Goal: Task Accomplishment & Management: Manage account settings

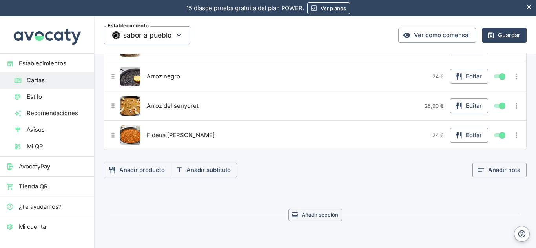
scroll to position [137, 0]
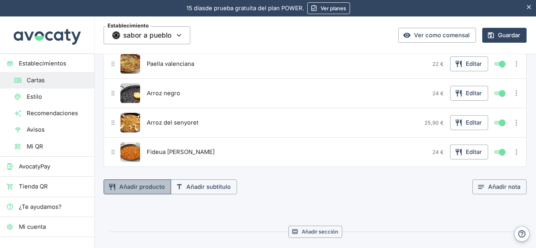
click at [124, 187] on button "Añadir producto" at bounding box center [138, 187] width 68 height 15
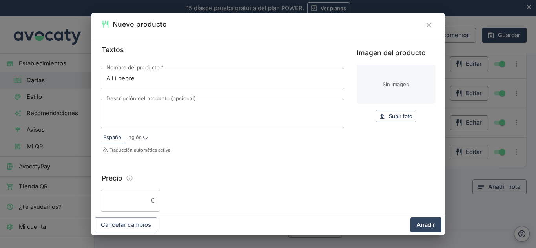
type input "All i pebre"
click at [381, 122] on button "Subir foto Subir" at bounding box center [396, 116] width 41 height 12
type input "C:\fakepath\all i pebre.jpeg"
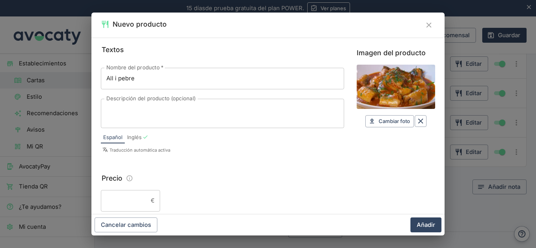
click at [121, 197] on input "Precio" at bounding box center [124, 200] width 47 height 21
click at [121, 200] on input "19,50" at bounding box center [124, 200] width 47 height 21
type input "19"
click at [431, 222] on button "Añadir" at bounding box center [426, 225] width 31 height 15
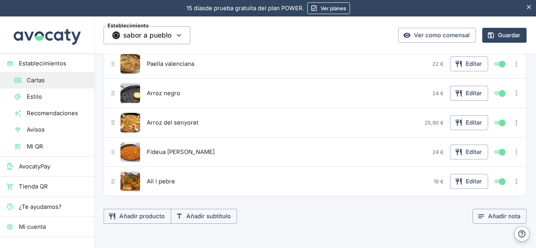
scroll to position [0, 0]
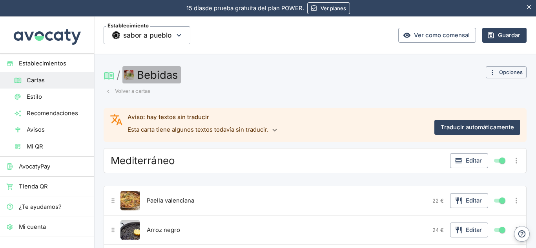
click at [128, 72] on img "button" at bounding box center [129, 75] width 10 height 10
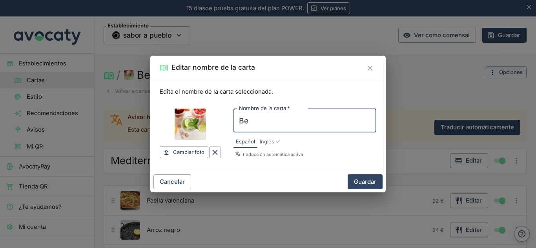
type input "B"
type input "p"
type input "primer plato"
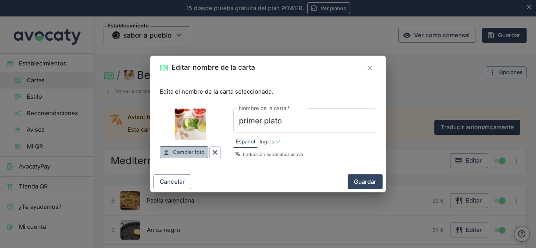
click at [183, 157] on span "Cambiar foto" at bounding box center [188, 152] width 31 height 9
click at [191, 149] on span "Cambiar foto" at bounding box center [188, 152] width 31 height 9
type input "C:\fakepath\a.jpg"
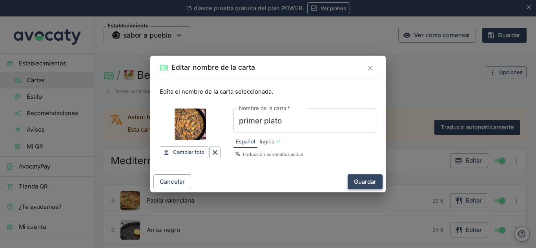
click at [370, 183] on button "Guardar" at bounding box center [365, 182] width 35 height 15
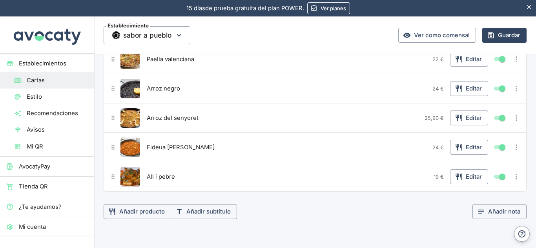
scroll to position [143, 0]
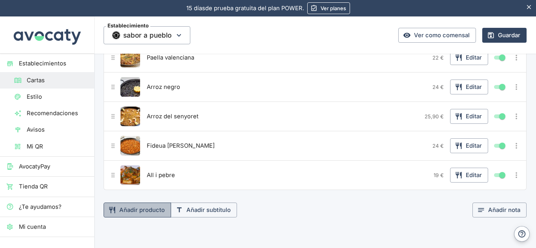
click at [121, 210] on button "Añadir producto" at bounding box center [138, 210] width 68 height 15
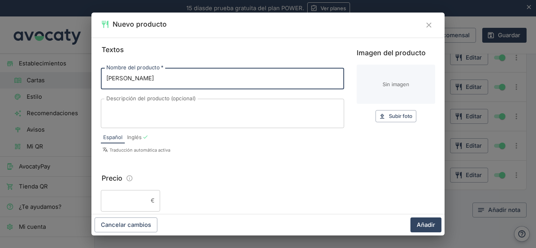
type input "[PERSON_NAME]"
click at [135, 204] on input "Precio" at bounding box center [124, 200] width 47 height 21
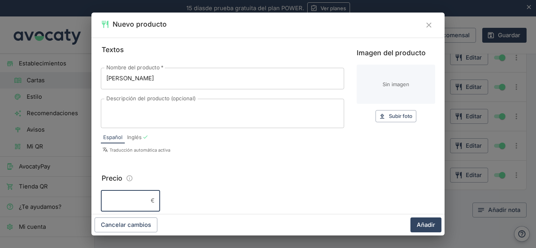
click at [280, 128] on div "x Descripción del producto (opcional)" at bounding box center [222, 113] width 243 height 29
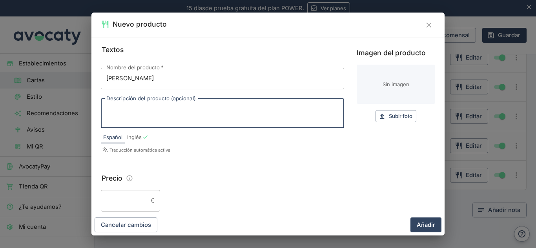
click at [119, 204] on input "Precio" at bounding box center [124, 200] width 47 height 21
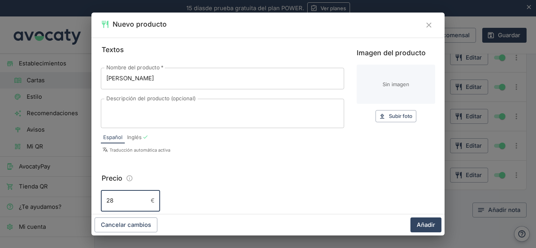
type input "28"
click at [376, 120] on button "Subir foto Subir" at bounding box center [396, 116] width 41 height 12
type input "C:\fakepath\suquet.jpg"
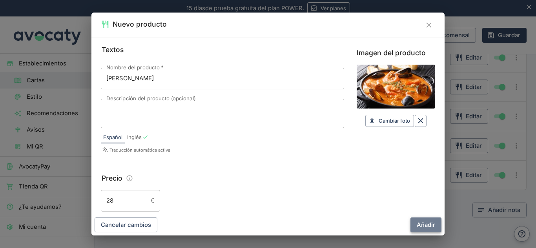
click at [421, 223] on button "Añadir" at bounding box center [426, 225] width 31 height 15
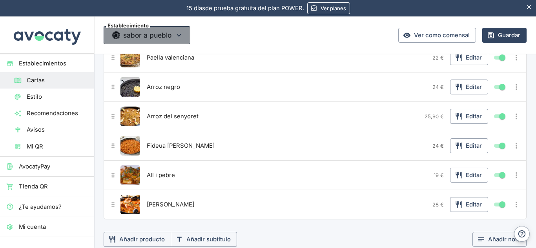
click at [181, 31] on icon "button" at bounding box center [179, 35] width 9 height 9
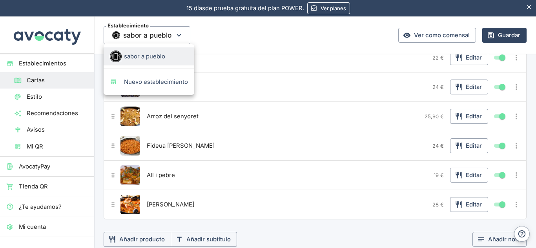
click at [181, 31] on div at bounding box center [268, 124] width 536 height 248
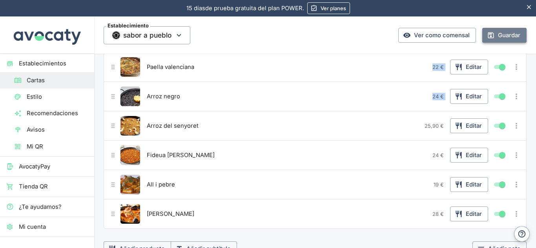
click at [495, 37] on button "Guardar" at bounding box center [504, 35] width 44 height 15
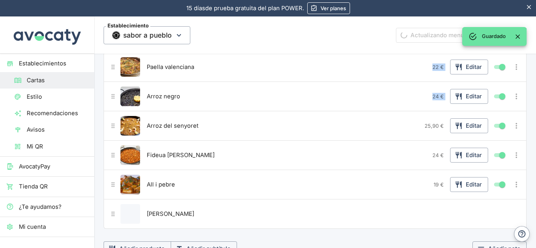
scroll to position [0, 0]
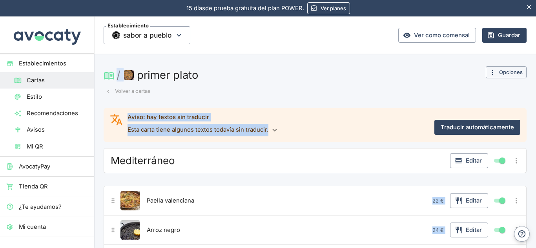
click at [404, 94] on div "/ primer plato Volver a cartas" at bounding box center [292, 81] width 376 height 31
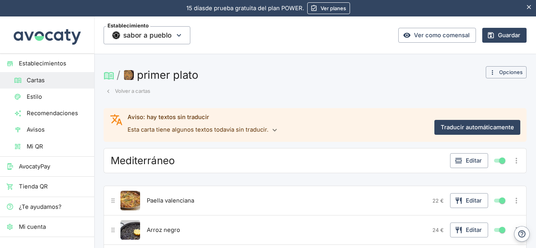
drag, startPoint x: 529, startPoint y: 68, endPoint x: 532, endPoint y: 78, distance: 9.8
click at [532, 78] on div "Establecimiento sabor a pueblo Ver como comensal Guardar / primer plato Volver …" at bounding box center [315, 132] width 442 height 232
click at [270, 131] on icon "button" at bounding box center [274, 130] width 9 height 9
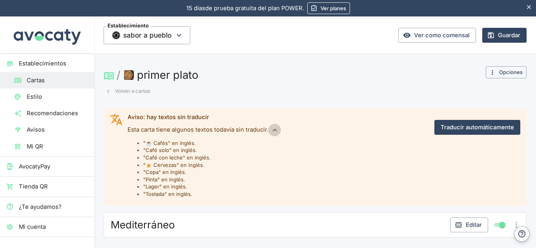
click at [270, 131] on icon "button" at bounding box center [274, 130] width 9 height 9
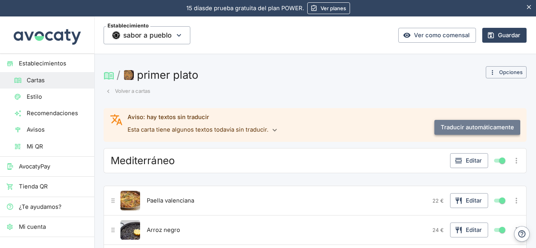
click at [475, 134] on button "Traducir automáticamente" at bounding box center [477, 127] width 86 height 15
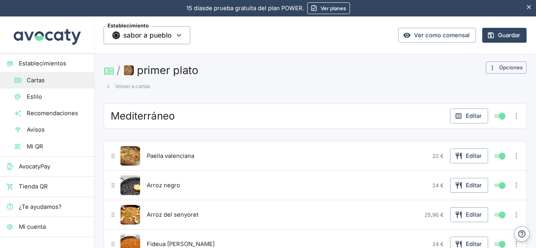
scroll to position [11, 0]
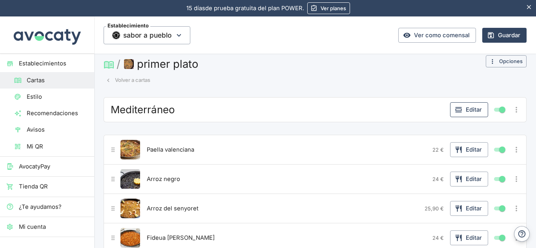
click at [467, 108] on button "Editar" at bounding box center [469, 109] width 38 height 15
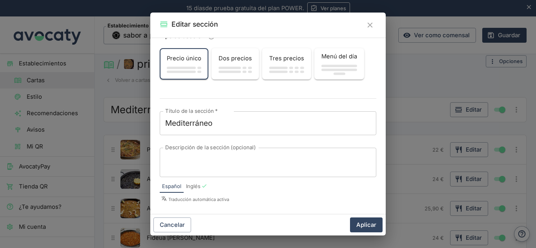
scroll to position [15, 0]
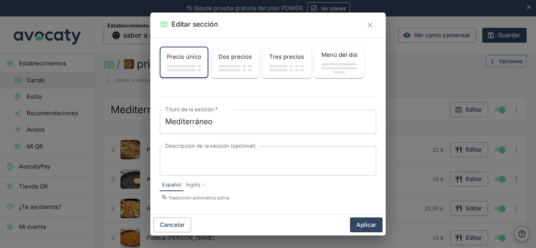
click at [435, 33] on div "Editar sección Tipo de sección Precio único Dos precios Tres precios Menú del d…" at bounding box center [268, 124] width 536 height 248
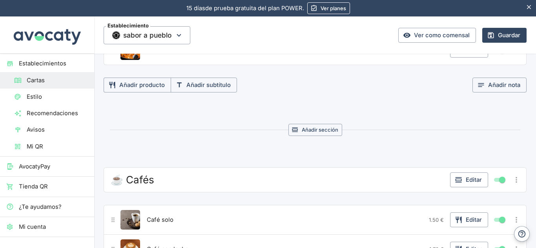
scroll to position [259, 0]
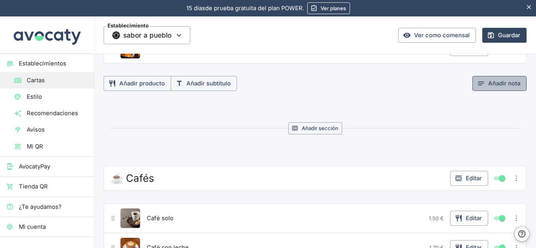
click at [509, 87] on button "Añadir nota" at bounding box center [500, 83] width 54 height 15
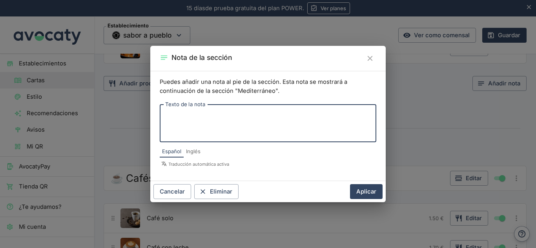
click at [368, 60] on icon "Cerrar" at bounding box center [370, 58] width 9 height 9
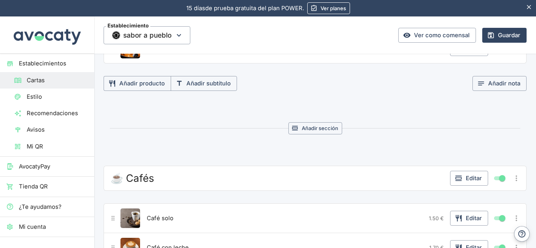
click at [382, 178] on div "☕️ Cafés" at bounding box center [278, 179] width 338 height 14
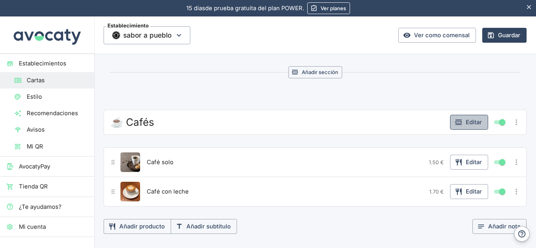
click at [463, 119] on button "Editar" at bounding box center [469, 122] width 38 height 15
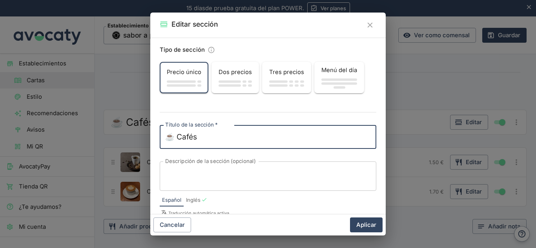
drag, startPoint x: 210, startPoint y: 137, endPoint x: 154, endPoint y: 138, distance: 55.7
click at [154, 138] on div "Tipo de sección Precio único Dos precios Tres precios Menú del día Título de la…" at bounding box center [267, 126] width 235 height 177
click at [174, 137] on textarea "Andalucia" at bounding box center [268, 137] width 206 height 11
type textarea "[GEOGRAPHIC_DATA]"
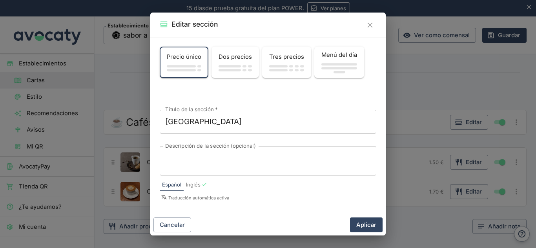
scroll to position [0, 0]
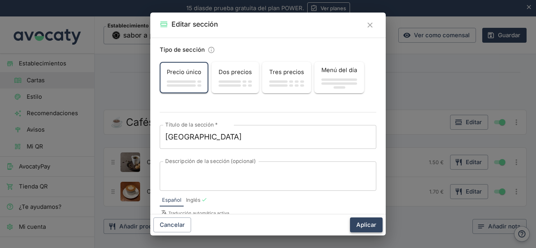
click at [368, 223] on button "Aplicar" at bounding box center [366, 225] width 33 height 15
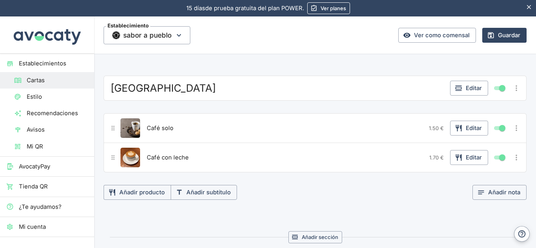
scroll to position [348, 0]
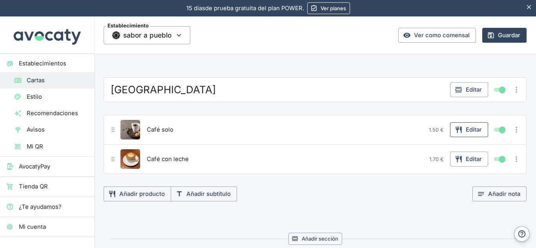
click at [464, 132] on button "Editar" at bounding box center [469, 129] width 38 height 15
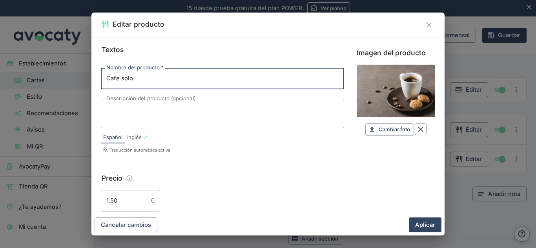
drag, startPoint x: 184, startPoint y: 80, endPoint x: 74, endPoint y: 86, distance: 110.5
click at [74, 86] on div "Editar producto Textos Nombre del producto   * Café solo Nombre del producto   …" at bounding box center [268, 124] width 536 height 248
type input "Salmorejo"
click at [183, 109] on textarea "Descripción del producto (opcional)" at bounding box center [222, 113] width 232 height 16
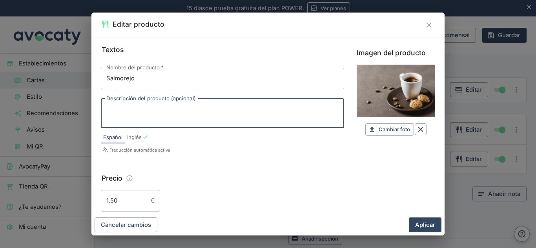
click at [139, 204] on input "1.50" at bounding box center [124, 200] width 47 height 21
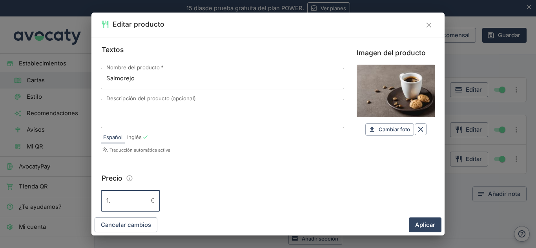
type input "1"
type input "10"
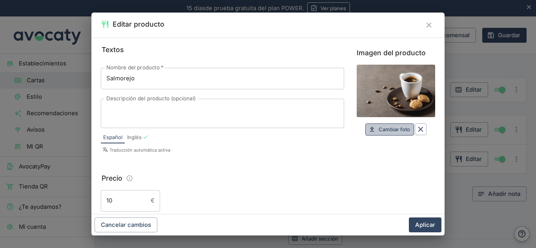
click at [393, 130] on span "Cambiar foto" at bounding box center [394, 129] width 31 height 9
type input "C:\fakepath\salmorejo-cordobes.jpg"
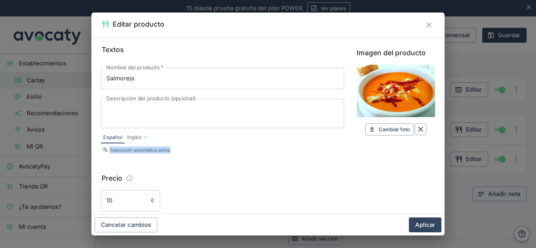
drag, startPoint x: 393, startPoint y: 130, endPoint x: 230, endPoint y: 149, distance: 163.6
click at [230, 149] on div "Español Inglés Traducción automática activa" at bounding box center [222, 141] width 243 height 26
click at [425, 230] on button "Aplicar" at bounding box center [425, 225] width 33 height 15
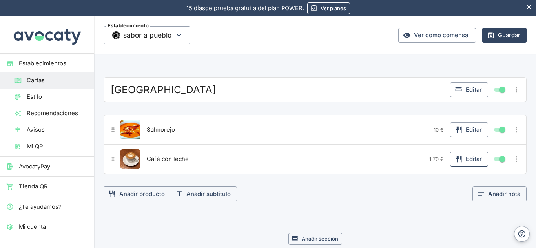
click at [470, 158] on button "Editar" at bounding box center [469, 159] width 38 height 15
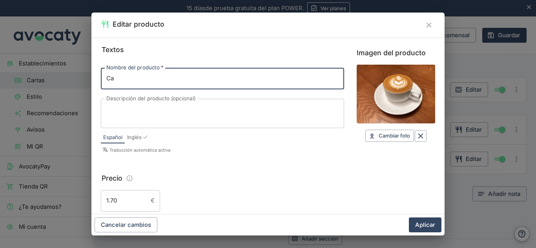
type input "C"
click at [111, 80] on input "gazpacho" at bounding box center [222, 78] width 243 height 21
type input "Gazpacho"
click at [379, 134] on span "Cambiar foto" at bounding box center [394, 135] width 31 height 9
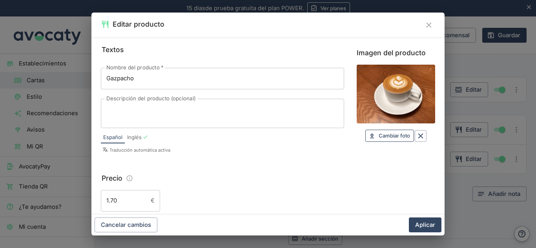
type input "C:\fakepath\gazpa.webp"
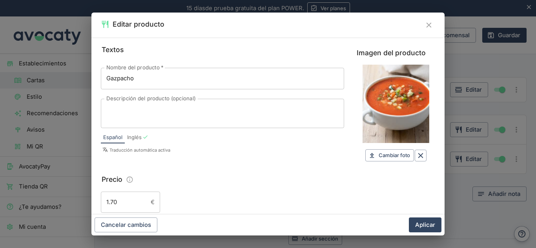
click at [193, 139] on div "Español Inglés" at bounding box center [222, 137] width 243 height 13
click at [109, 204] on input "1.70" at bounding box center [124, 202] width 47 height 21
type input "10.70"
click at [427, 218] on button "Aplicar" at bounding box center [425, 225] width 33 height 15
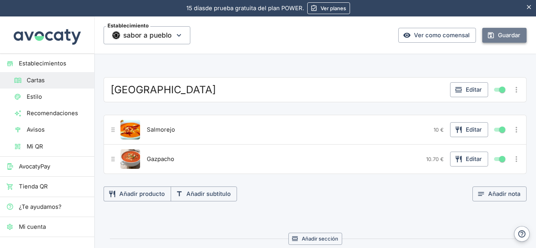
click at [497, 41] on button "Guardar" at bounding box center [504, 35] width 44 height 15
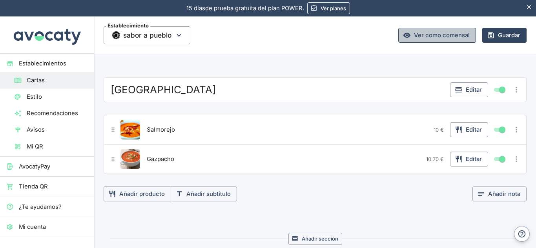
click at [447, 36] on link "Ver como comensal" at bounding box center [437, 35] width 78 height 15
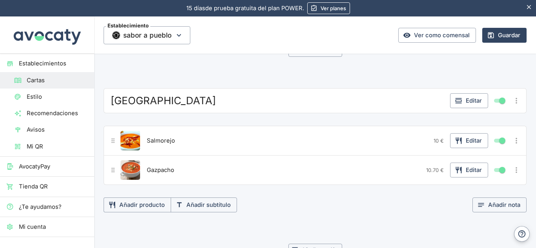
scroll to position [354, 0]
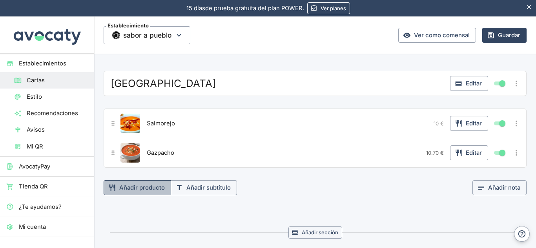
click at [158, 190] on button "Añadir producto" at bounding box center [138, 188] width 68 height 15
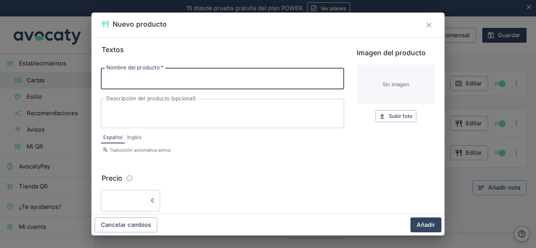
paste input "Ajo blanco"
type input "Ajo blanco"
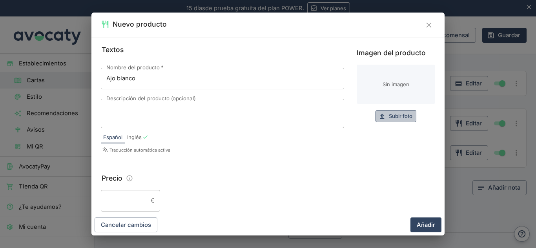
click at [396, 116] on span "Subir foto" at bounding box center [401, 116] width 24 height 9
type input "C:\fakepath\ajoblanco.webp"
click at [124, 191] on input "Precio" at bounding box center [124, 200] width 47 height 21
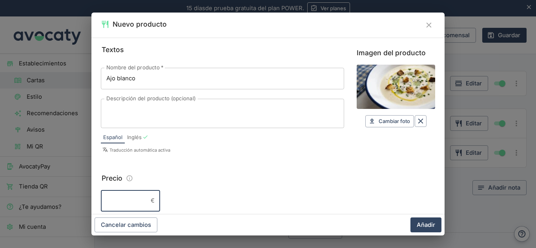
type input "1"
type input "12"
click at [265, 181] on div "Precio" at bounding box center [268, 178] width 334 height 11
click at [423, 223] on button "Añadir" at bounding box center [426, 225] width 31 height 15
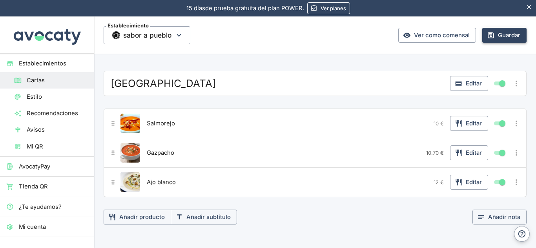
click at [495, 38] on button "Guardar" at bounding box center [504, 35] width 44 height 15
